Goal: Task Accomplishment & Management: Use online tool/utility

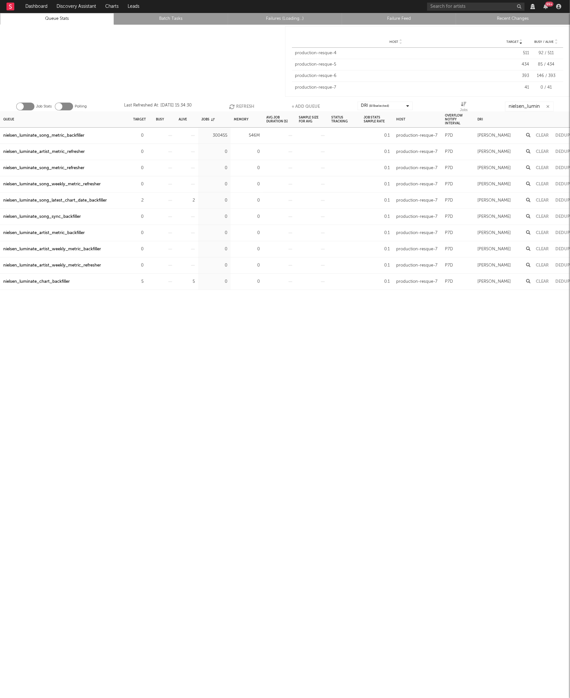
click at [160, 354] on div "Queue Target Busy Alive Jobs Memory Avg Job Duration (s) Sample Size For Avg St…" at bounding box center [285, 404] width 570 height 587
click at [147, 200] on icon "button" at bounding box center [147, 200] width 4 height 4
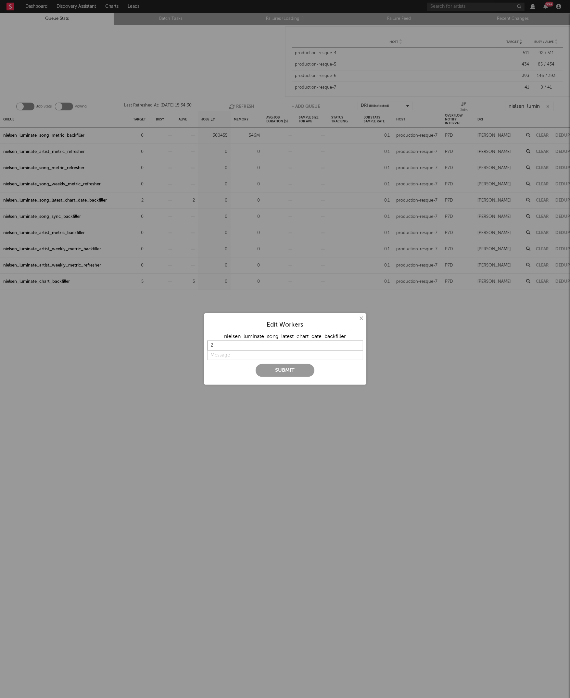
click at [232, 343] on input "2" at bounding box center [285, 346] width 156 height 10
type input "0"
click at [229, 356] on input "string" at bounding box center [285, 355] width 156 height 10
type input "N"
type input "Backfill completed"
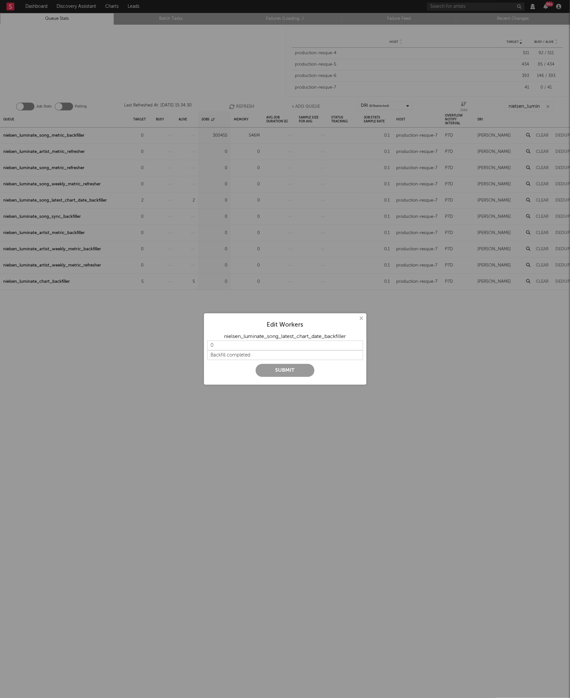
click at [281, 370] on button "Submit" at bounding box center [285, 370] width 59 height 13
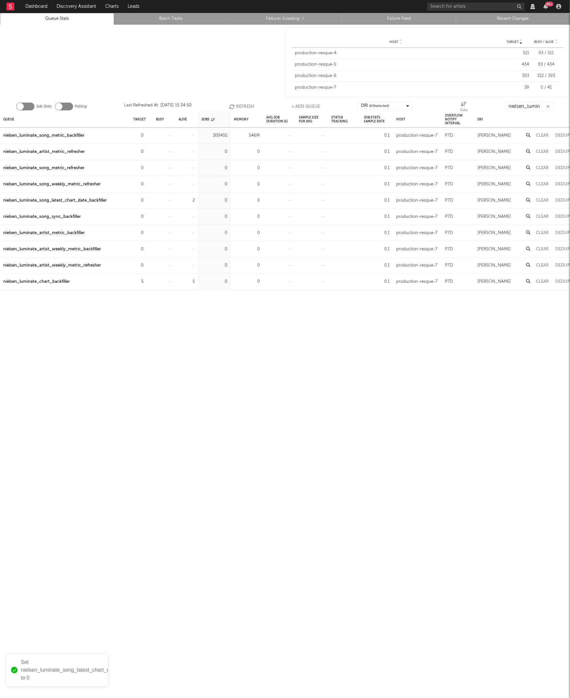
click at [188, 55] on div at bounding box center [142, 62] width 285 height 74
click at [490, 20] on link "Recent Changes" at bounding box center [512, 19] width 107 height 8
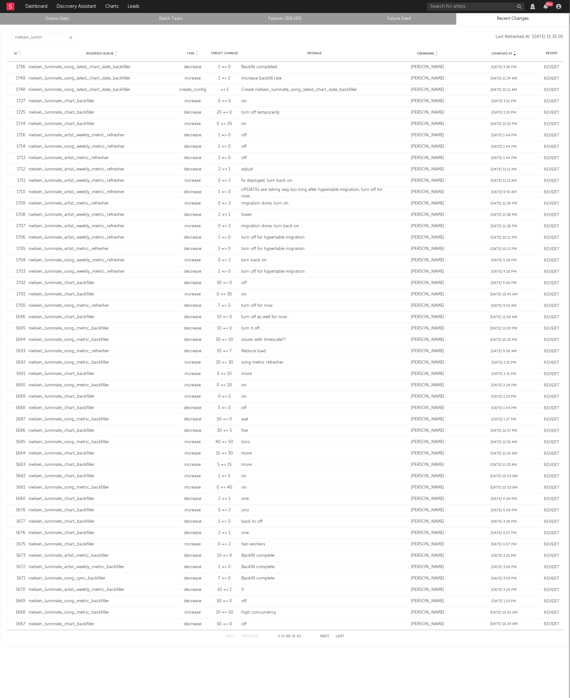
click at [50, 19] on link "Queue Stats" at bounding box center [57, 19] width 107 height 8
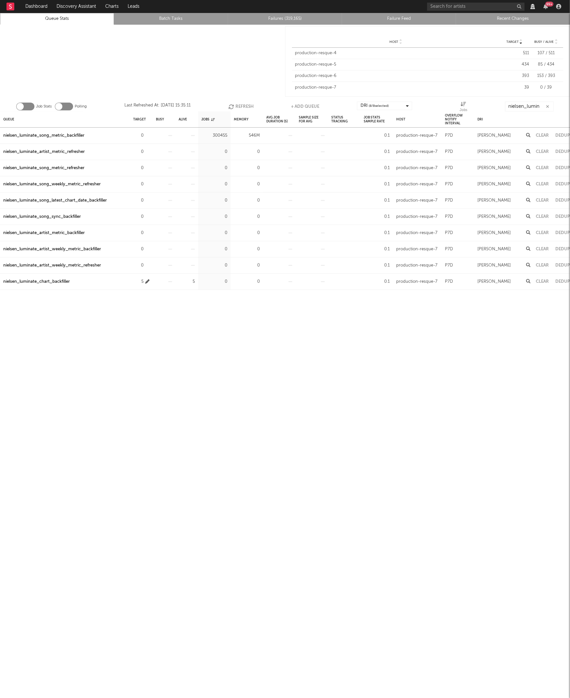
click at [148, 282] on icon "button" at bounding box center [147, 282] width 4 height 4
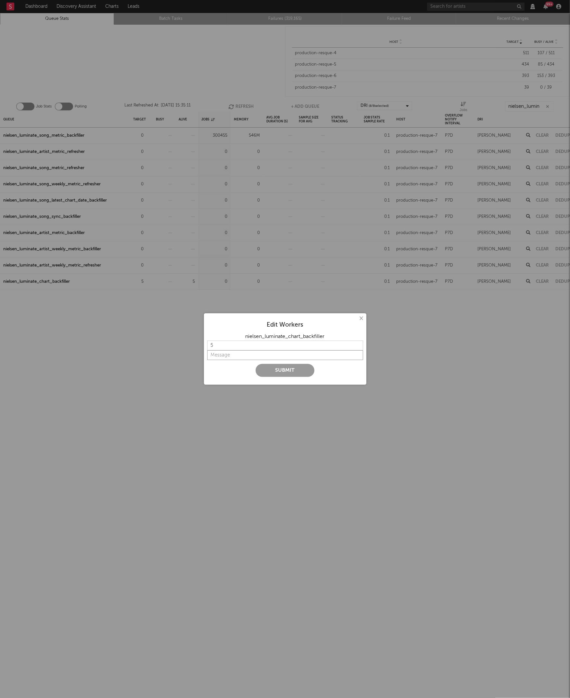
click at [228, 356] on input "string" at bounding box center [285, 355] width 156 height 10
click at [236, 345] on input "5" at bounding box center [285, 346] width 156 height 10
type input "0"
type input "Chart backfill completed"
click at [277, 371] on button "Submit" at bounding box center [285, 370] width 59 height 13
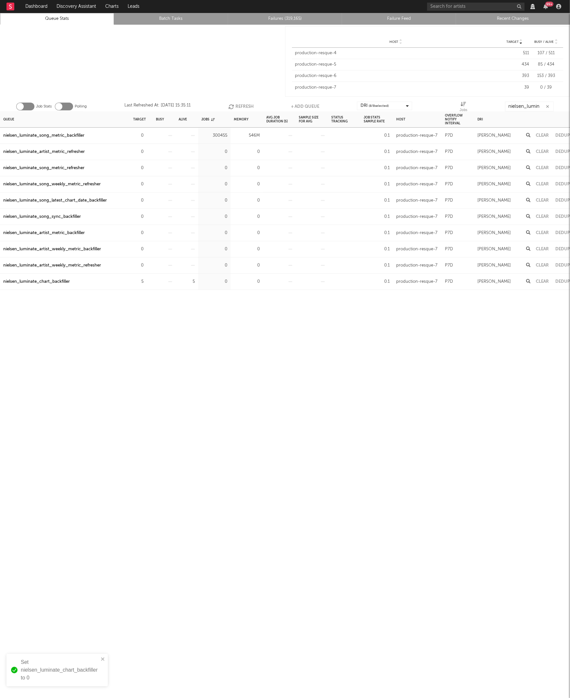
click at [211, 336] on div "Queue Target Busy Alive Jobs Memory Avg Job Duration (s) Sample Size For Avg St…" at bounding box center [285, 404] width 570 height 587
click at [33, 283] on div "nielsen_luminate_chart_backfiller" at bounding box center [36, 282] width 67 height 8
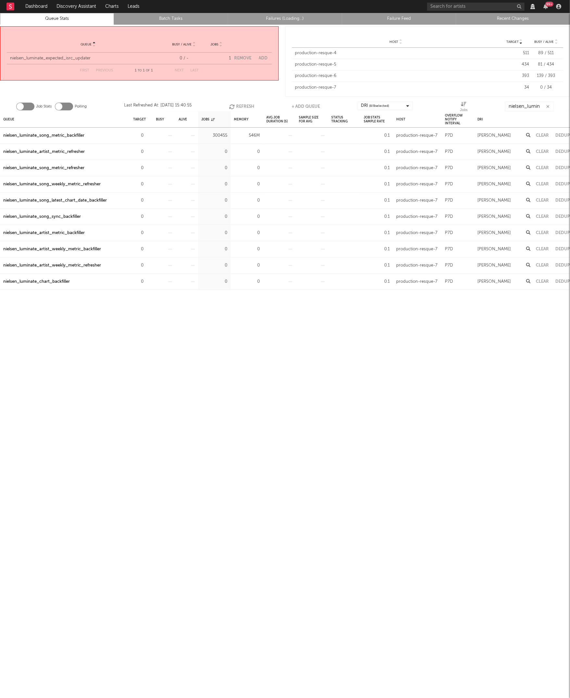
click at [264, 56] on button "Add" at bounding box center [263, 58] width 9 height 4
select select "5913"
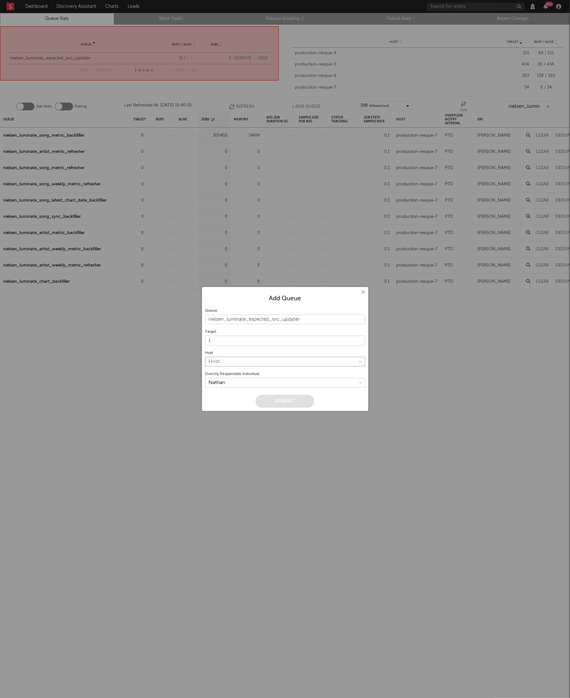
click at [253, 363] on select "Host production-resque-4 production-resque-5 production-resque-6 production-res…" at bounding box center [285, 362] width 160 height 10
select select "7"
click at [205, 357] on select "Host production-resque-4 production-resque-5 production-resque-6 production-res…" at bounding box center [285, 362] width 160 height 10
click at [266, 303] on div at bounding box center [285, 305] width 160 height 4
click at [278, 398] on button "Submit" at bounding box center [285, 401] width 59 height 13
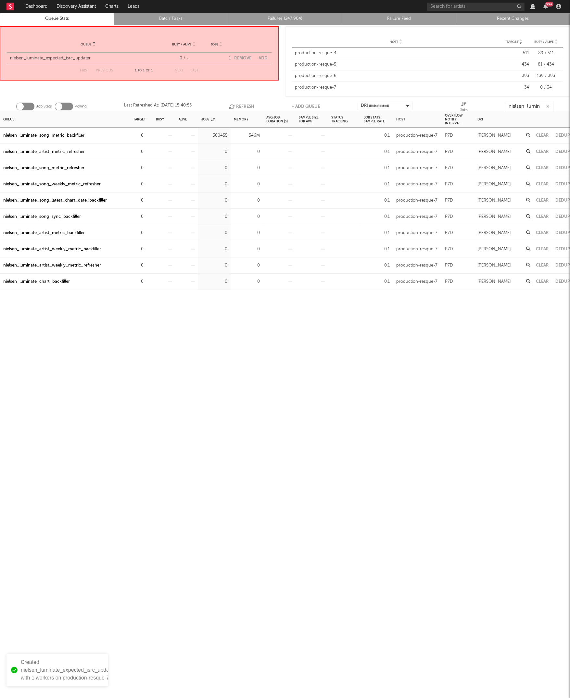
click at [278, 398] on div "Queue Target Busy Alive Jobs Memory Avg Job Duration (s) Sample Size For Avg St…" at bounding box center [285, 404] width 570 height 587
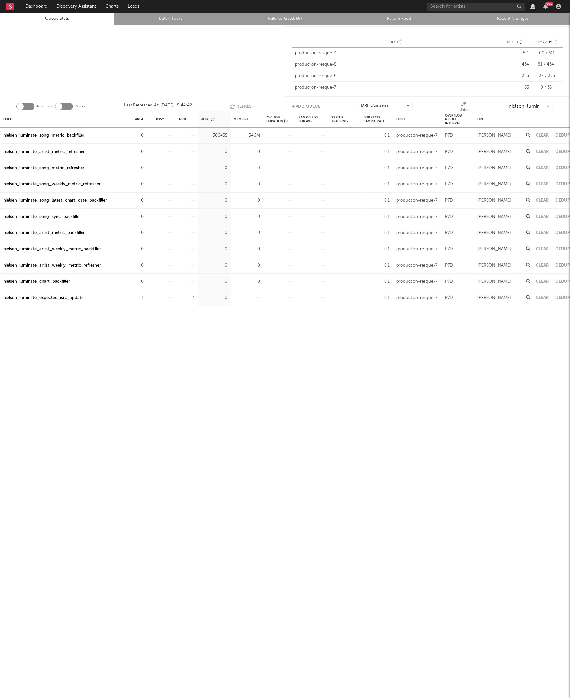
click at [287, 18] on link "Failures (233,968)" at bounding box center [284, 19] width 107 height 8
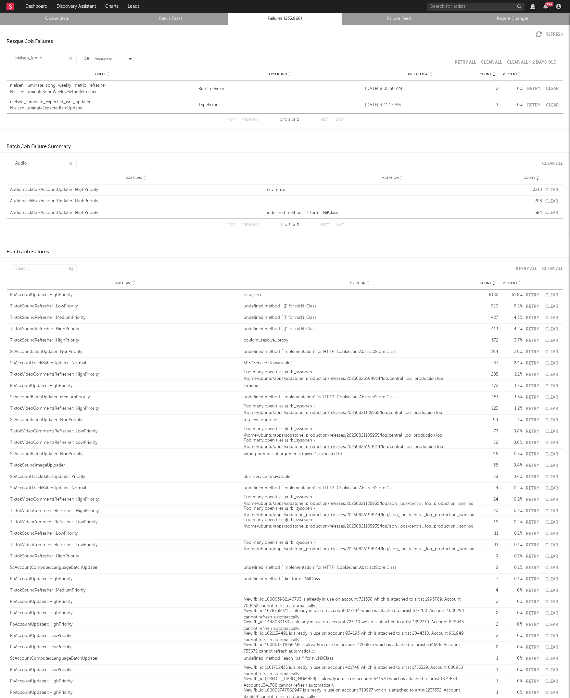
click at [68, 107] on div "NielsenLuminateExpectedIsrcUpdater" at bounding box center [102, 108] width 185 height 6
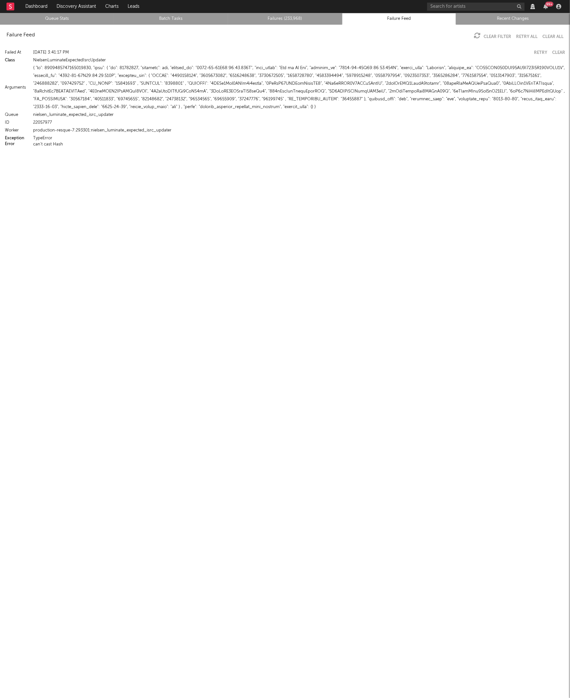
click at [122, 47] on div "Failed At [DATE] 3:41:17 PM Retry Clear Class NielsenLuminateExpectedIsrcUpdate…" at bounding box center [285, 97] width 570 height 104
click at [376, 18] on link "Failure Feed" at bounding box center [398, 19] width 107 height 8
click at [275, 19] on link "Failures (233,968)" at bounding box center [284, 19] width 107 height 8
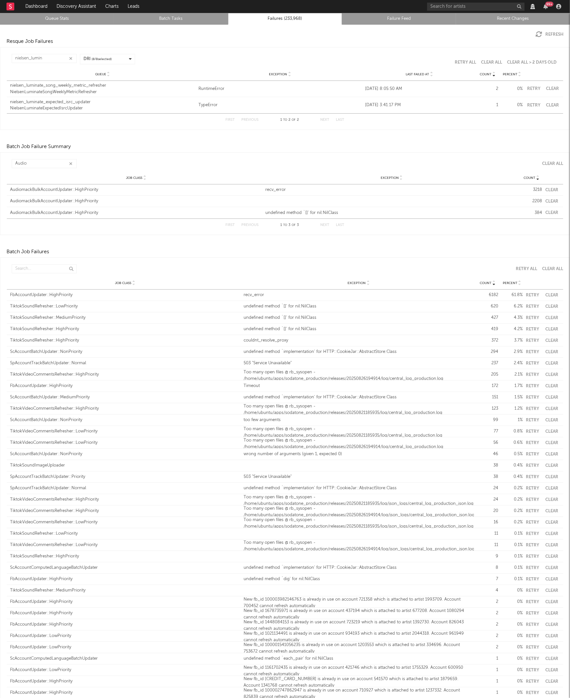
click at [287, 19] on link "Failures (233,968)" at bounding box center [284, 19] width 107 height 8
click at [49, 17] on link "Queue Stats" at bounding box center [57, 19] width 107 height 8
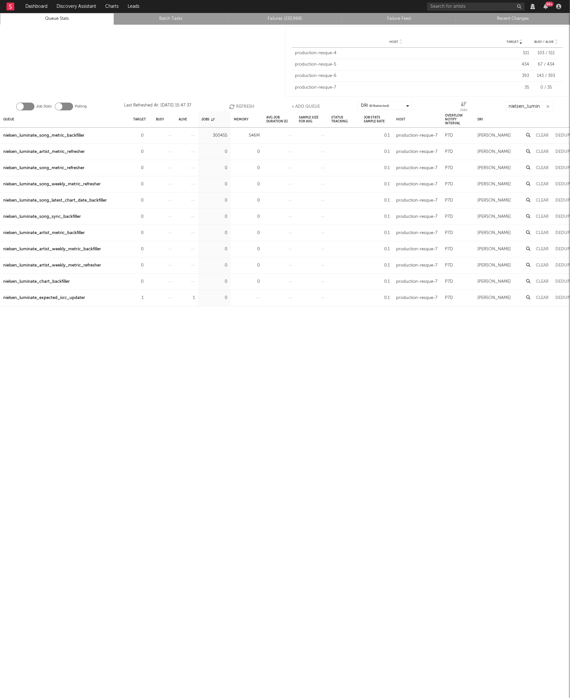
click at [263, 20] on link "Failures (233,968)" at bounding box center [284, 19] width 107 height 8
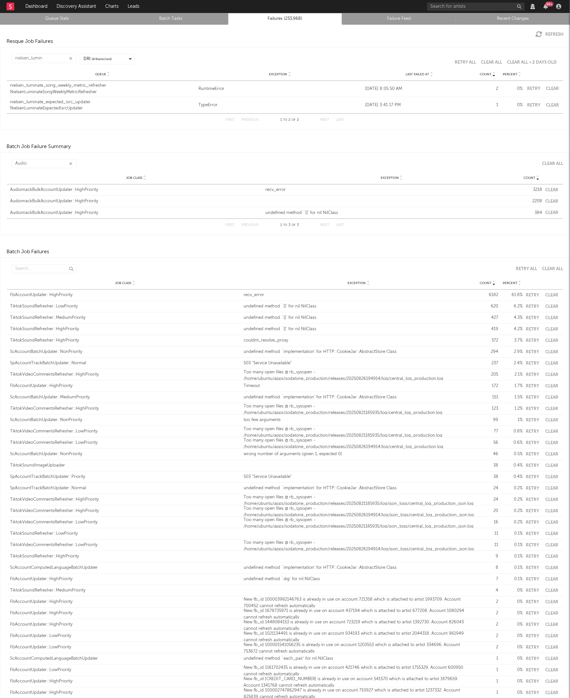
click at [541, 35] on icon "button" at bounding box center [538, 34] width 6 height 6
click at [58, 20] on link "Queue Stats" at bounding box center [57, 19] width 107 height 8
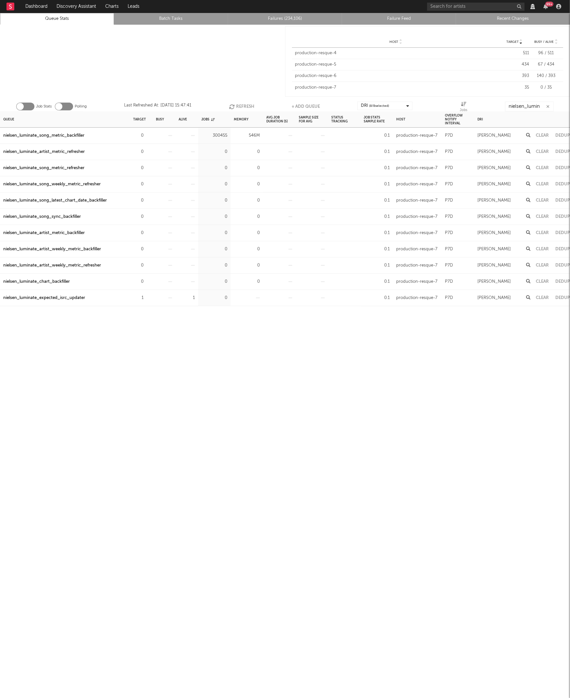
click at [106, 338] on div "Queue Target Busy Alive Jobs Memory Avg Job Duration (s) Sample Size For Avg St…" at bounding box center [285, 404] width 570 height 587
